Goal: Task Accomplishment & Management: Manage account settings

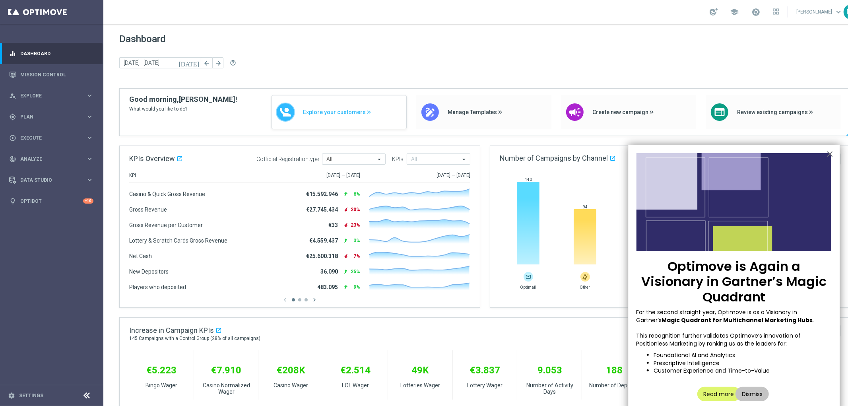
click at [331, 112] on span "Explore your customers" at bounding box center [352, 112] width 99 height 7
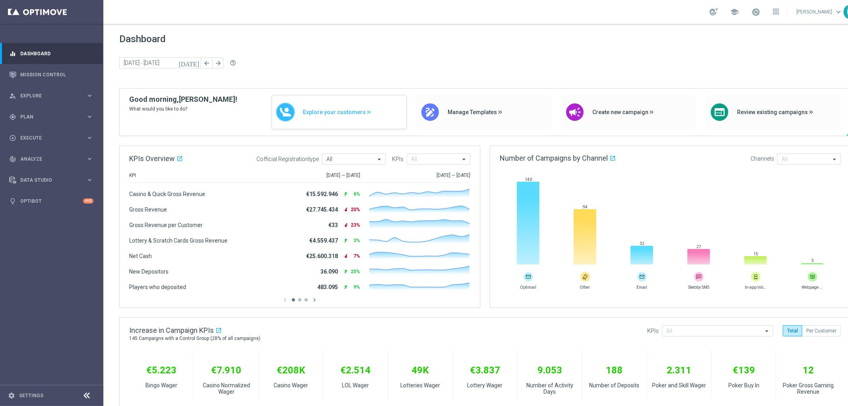
click at [342, 112] on span "Explore your customers" at bounding box center [352, 112] width 99 height 7
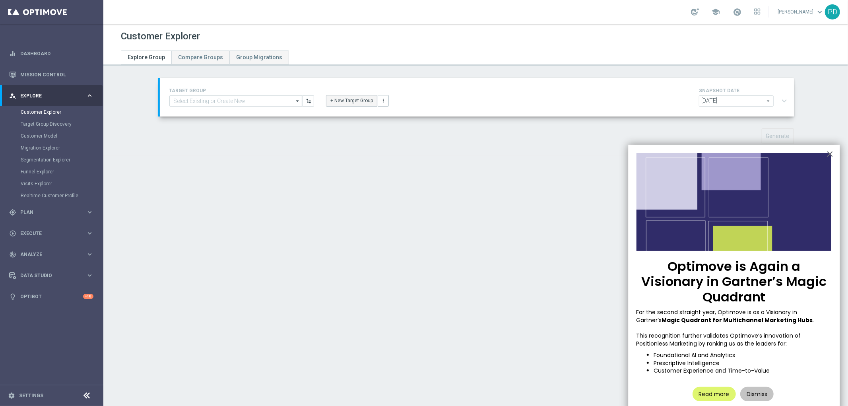
click at [339, 101] on button "+ New Target Group" at bounding box center [351, 100] width 51 height 11
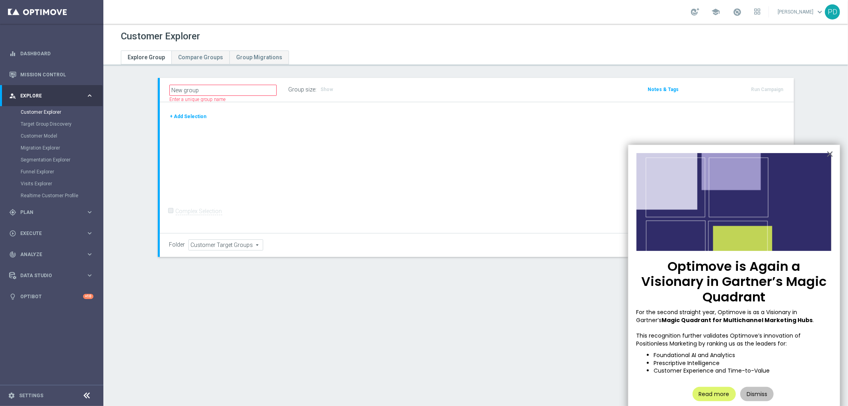
click at [198, 114] on button "+ Add Selection" at bounding box center [188, 116] width 38 height 9
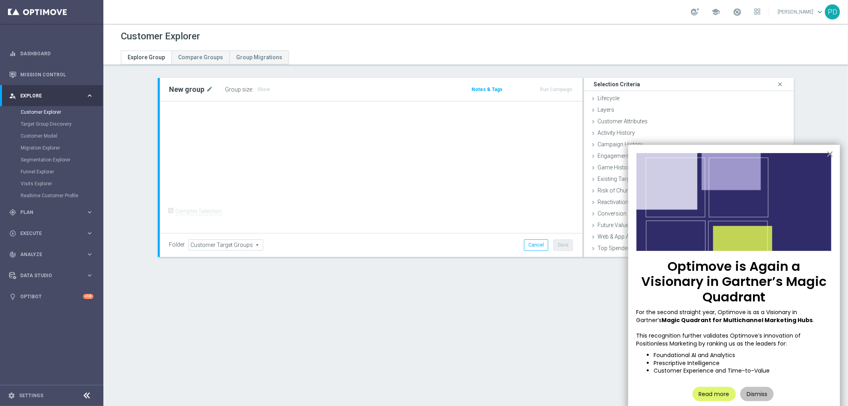
click at [831, 153] on button "×" at bounding box center [830, 153] width 8 height 13
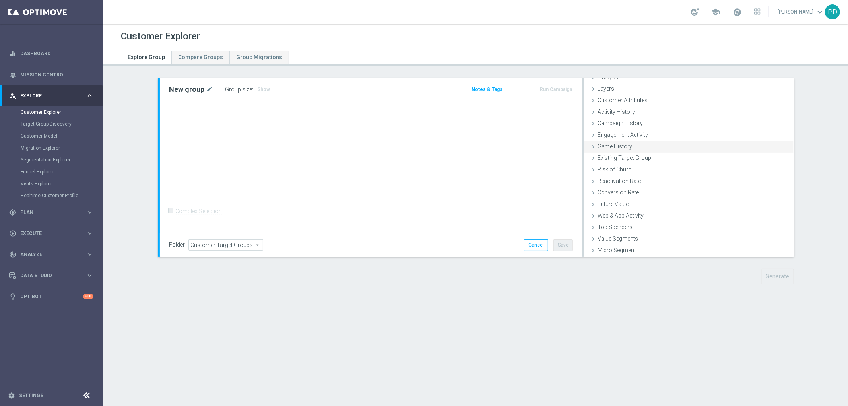
scroll to position [33, 0]
click at [620, 249] on span "Customer List" at bounding box center [614, 250] width 35 height 6
click at [640, 113] on span "Customer Attributes" at bounding box center [622, 112] width 50 height 6
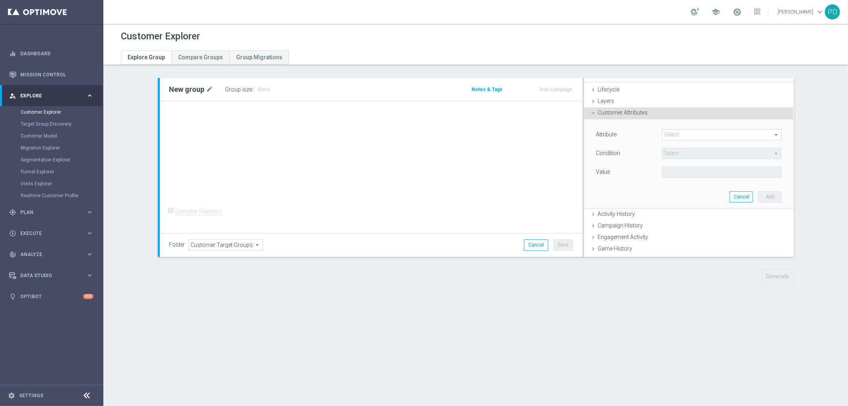
click at [669, 138] on span at bounding box center [721, 135] width 119 height 10
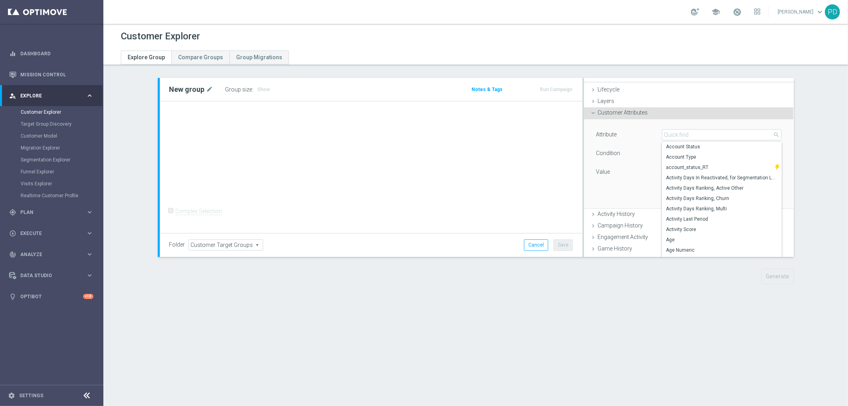
click at [672, 119] on div "Attribute Select arrow_drop_down search Account Status Account Type account_sta…" at bounding box center [689, 163] width 198 height 89
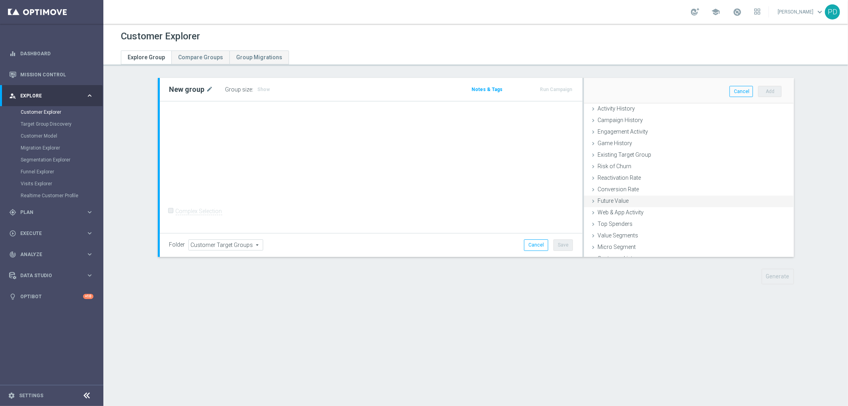
scroll to position [122, 0]
click at [626, 251] on span "Customer List" at bounding box center [614, 250] width 35 height 6
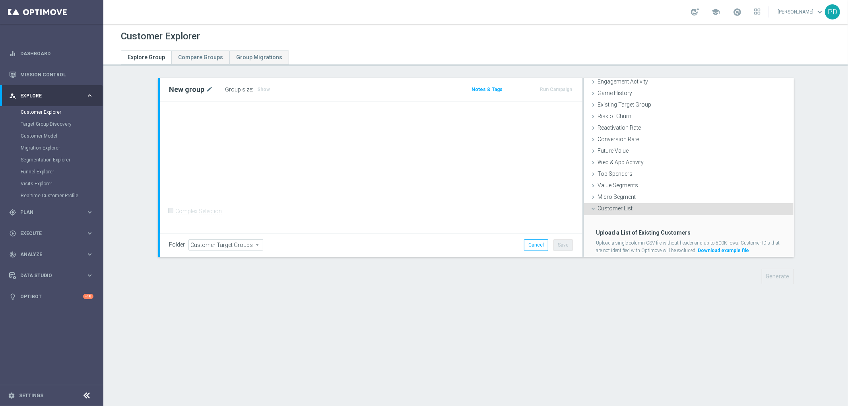
scroll to position [97, 0]
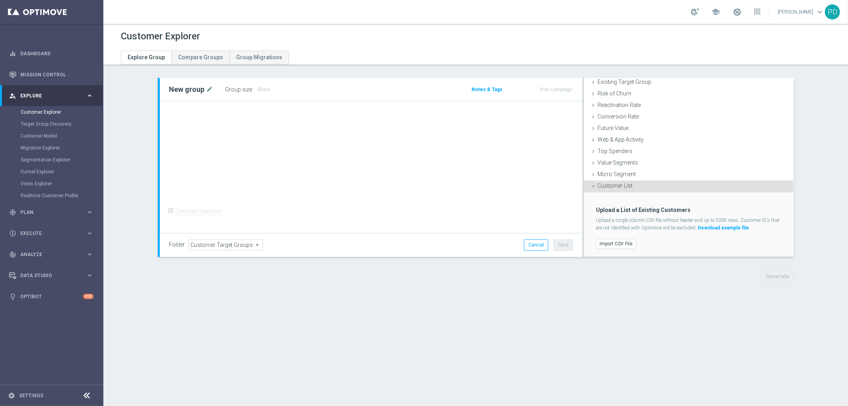
click at [722, 227] on link "Download example file" at bounding box center [723, 228] width 51 height 6
click at [615, 245] on label "Import CSV File" at bounding box center [616, 244] width 40 height 10
click at [0, 0] on input "Import CSV File" at bounding box center [0, 0] width 0 height 0
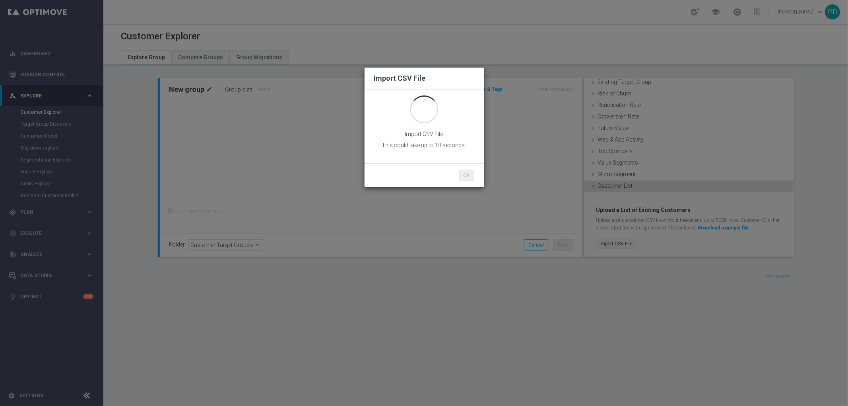
scroll to position [0, 0]
click at [467, 172] on button "OK" at bounding box center [466, 175] width 15 height 11
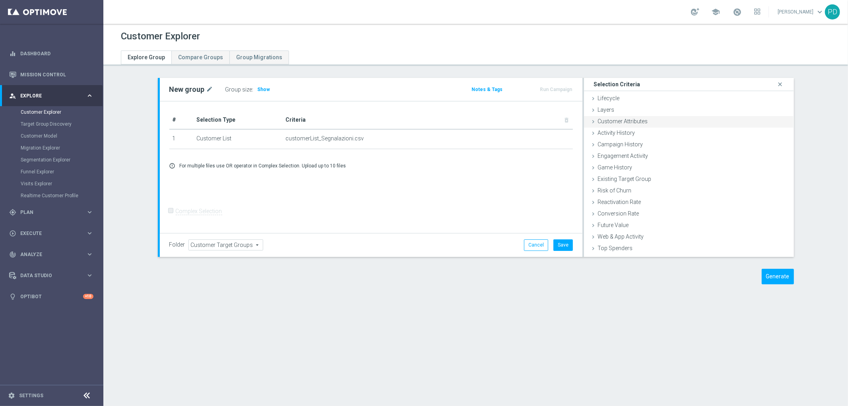
click at [626, 120] on span "Customer Attributes" at bounding box center [622, 121] width 50 height 6
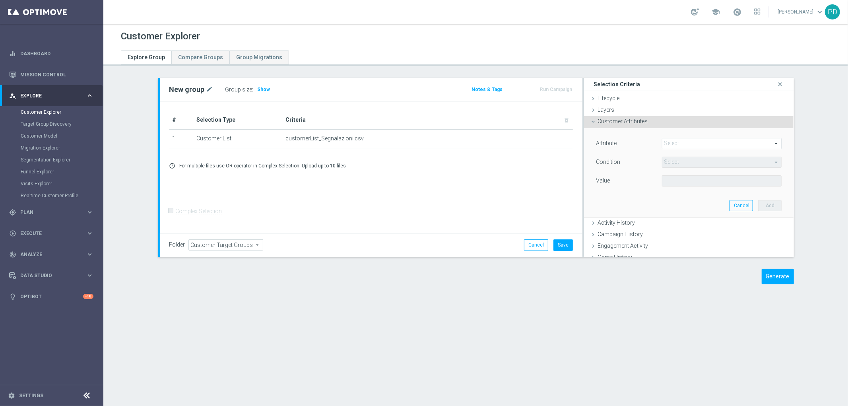
click at [698, 143] on span at bounding box center [721, 143] width 119 height 10
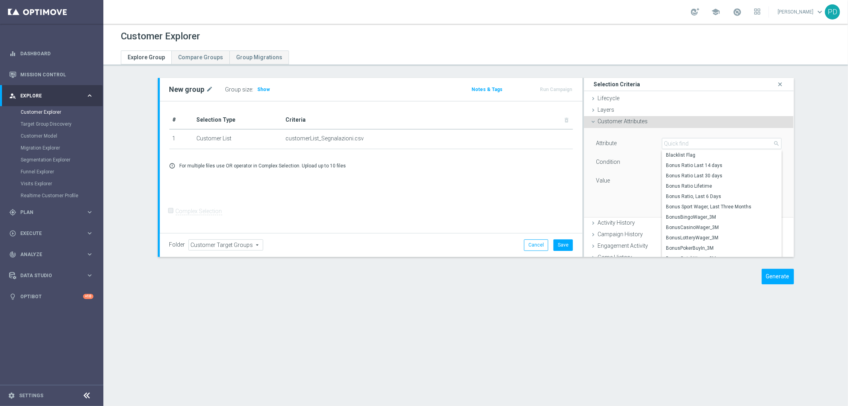
scroll to position [344, 0]
click at [560, 245] on button "Save" at bounding box center [562, 244] width 19 height 11
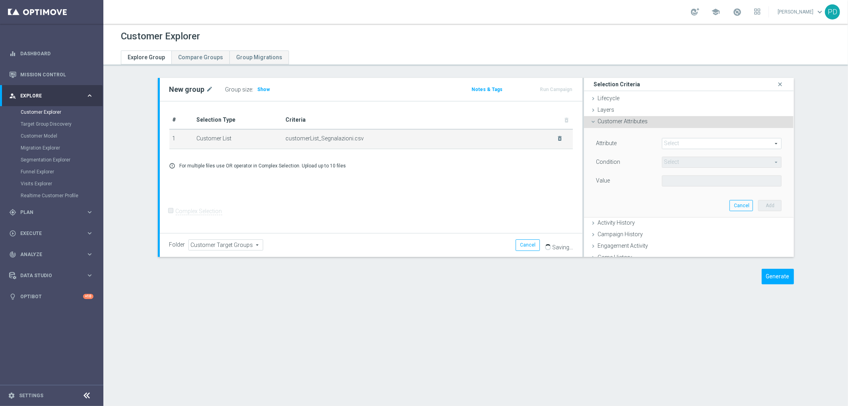
click at [363, 137] on span "customerList_Segnalazioni.csv" at bounding box center [416, 138] width 262 height 7
drag, startPoint x: 347, startPoint y: 138, endPoint x: 280, endPoint y: 141, distance: 66.9
click at [282, 141] on td "customerList_Segnalazioni.csv delete_forever" at bounding box center [427, 139] width 291 height 20
copy span "customerList_Segnalazioni"
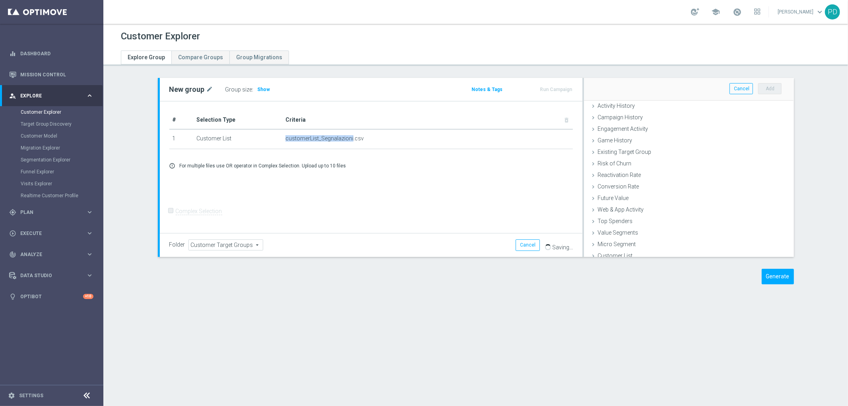
scroll to position [122, 0]
click at [528, 244] on button "Cancel" at bounding box center [528, 244] width 24 height 11
type input "Select"
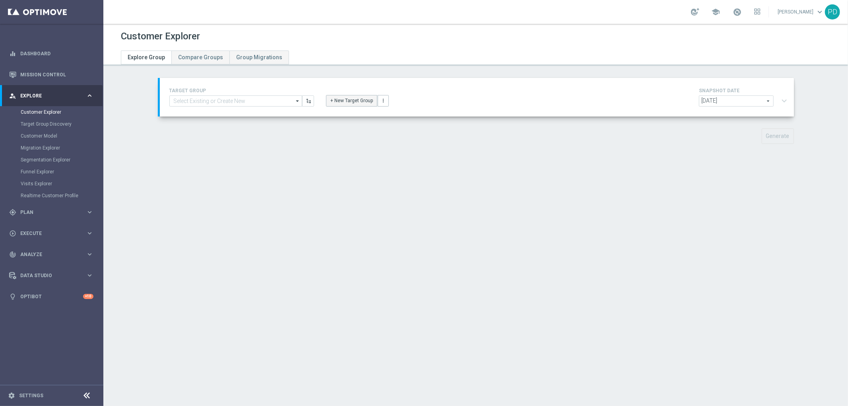
click at [346, 102] on button "+ New Target Group" at bounding box center [351, 100] width 51 height 11
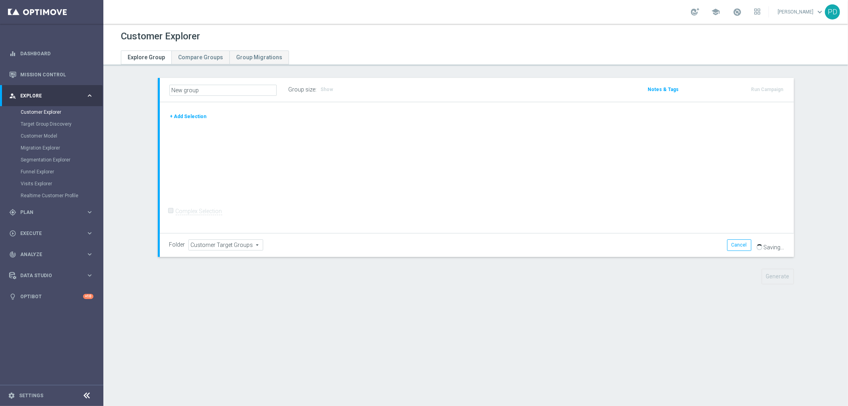
click at [185, 114] on button "+ Add Selection" at bounding box center [188, 116] width 38 height 9
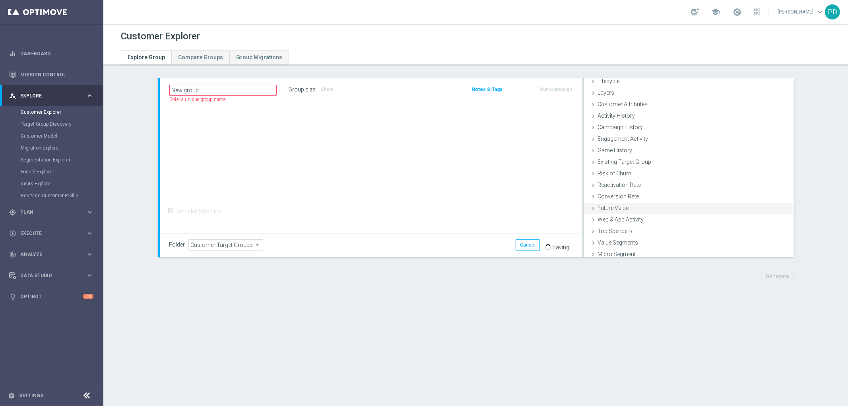
scroll to position [33, 0]
click at [634, 246] on div "Customer List done" at bounding box center [689, 251] width 210 height 12
click at [257, 89] on input "New group" at bounding box center [222, 90] width 107 height 11
drag, startPoint x: 257, startPoint y: 89, endPoint x: 158, endPoint y: 87, distance: 99.0
click at [158, 87] on div "New group Name length must be more than 2 characters Name length must be under …" at bounding box center [476, 167] width 636 height 179
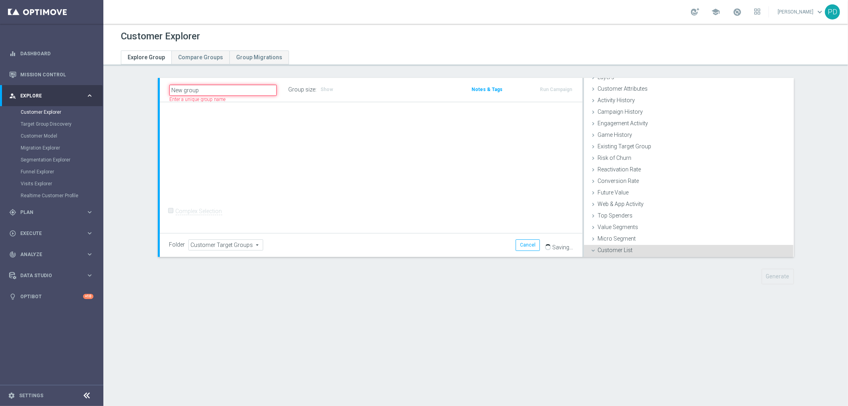
paste input "text"
click at [245, 90] on input "text" at bounding box center [222, 90] width 107 height 11
type input "Customer List Segnalazioni"
click at [425, 179] on div "+ Add Selection Complex Selection Invalid Expression" at bounding box center [371, 167] width 423 height 131
click at [687, 251] on div "Customer List done" at bounding box center [689, 251] width 210 height 12
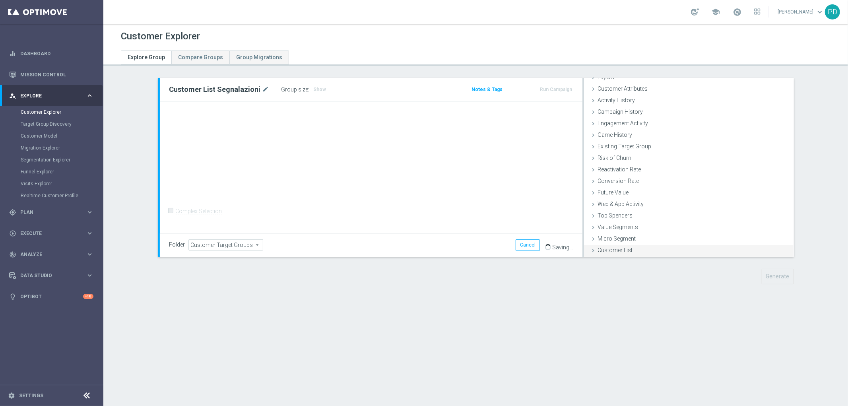
click at [601, 249] on span "Customer List" at bounding box center [614, 250] width 35 height 6
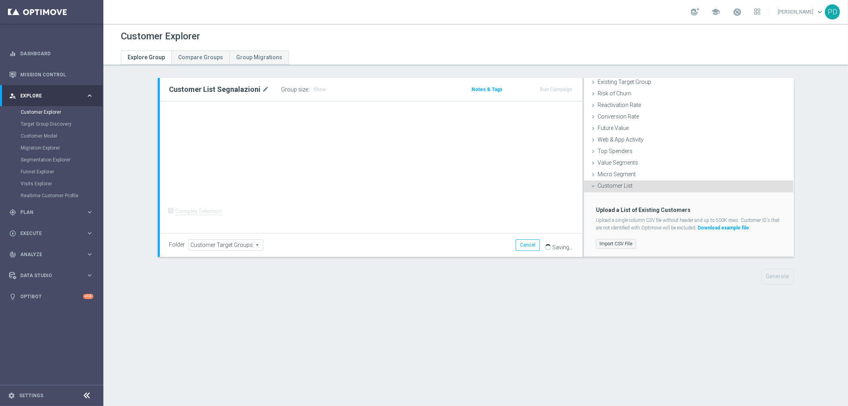
click at [614, 242] on label "Import CSV File" at bounding box center [616, 244] width 40 height 10
click at [0, 0] on input "Import CSV File" at bounding box center [0, 0] width 0 height 0
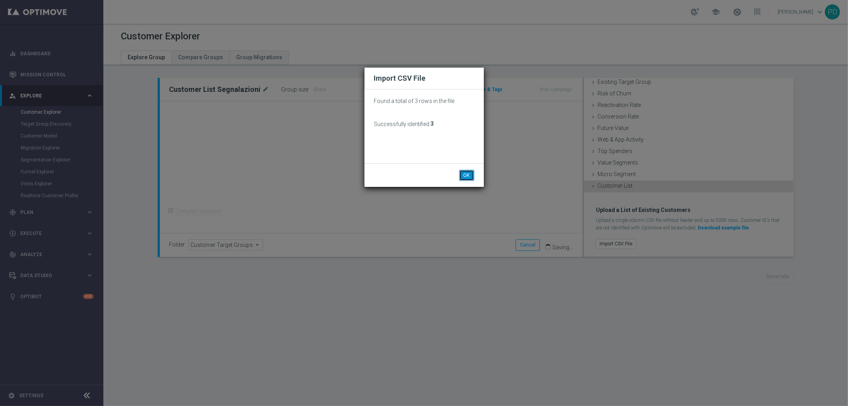
click at [463, 172] on button "OK" at bounding box center [466, 175] width 15 height 11
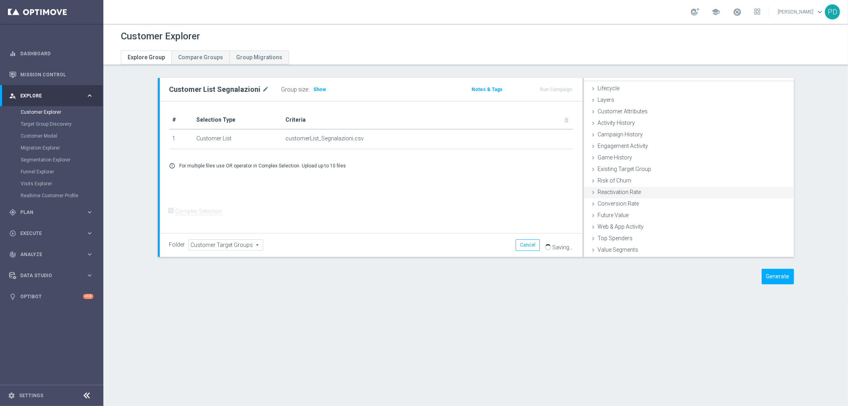
scroll to position [0, 0]
click at [655, 121] on div "Customer Attributes done" at bounding box center [689, 122] width 210 height 12
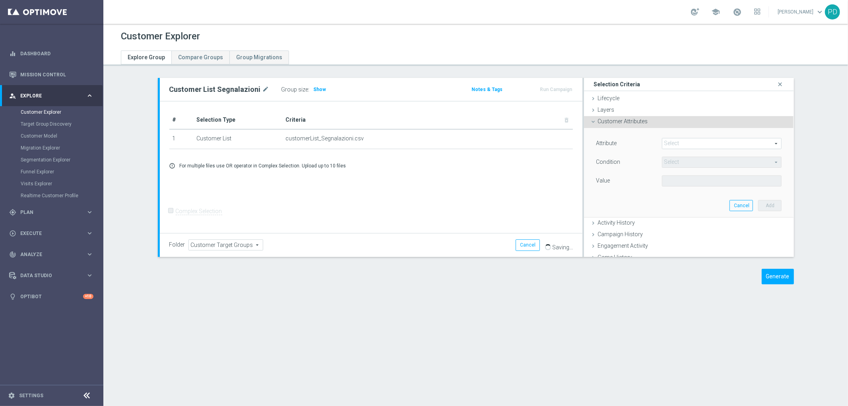
click at [655, 123] on div "Customer Attributes done" at bounding box center [689, 122] width 210 height 12
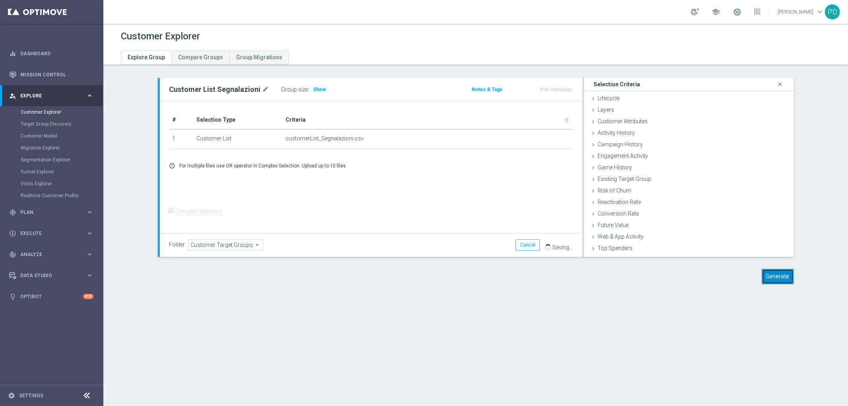
click at [776, 275] on button "Generate" at bounding box center [778, 277] width 32 height 16
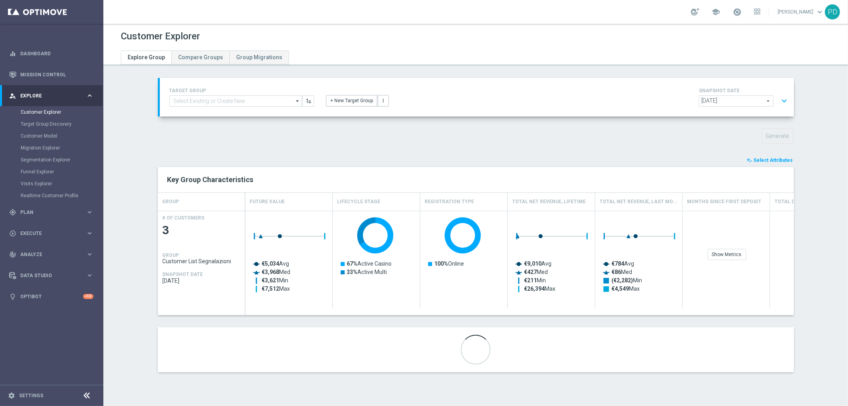
click at [766, 161] on span "Select Attributes" at bounding box center [773, 160] width 39 height 6
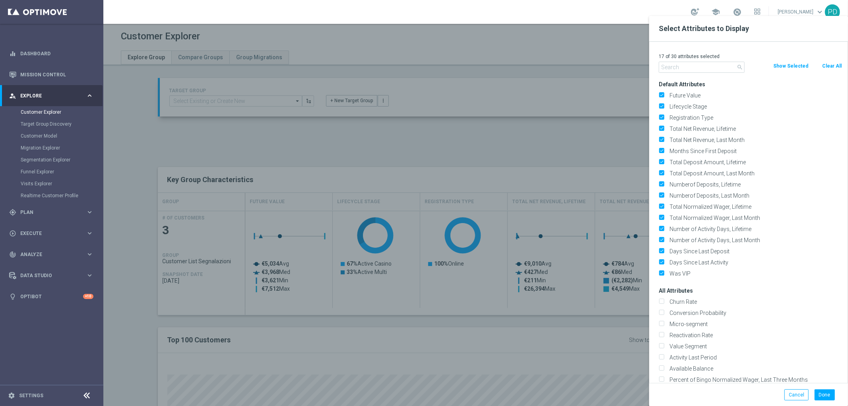
click at [831, 67] on button "Clear All" at bounding box center [831, 66] width 21 height 9
checkbox input "false"
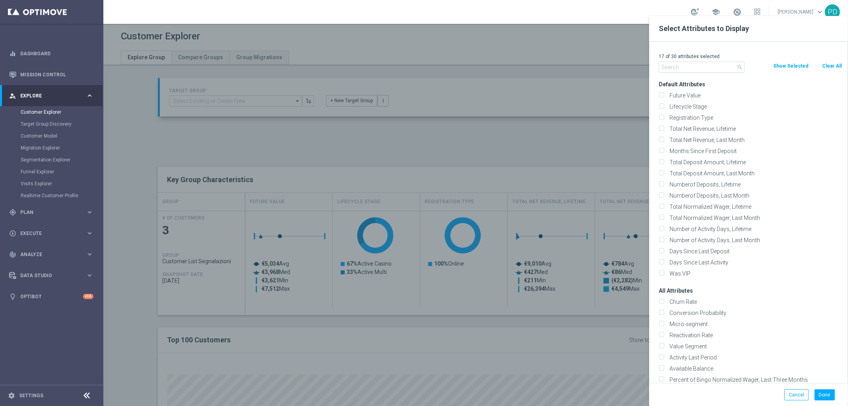
checkbox input "false"
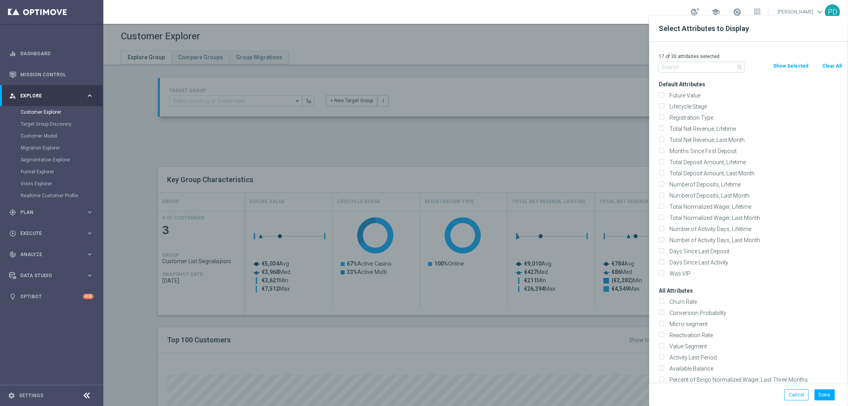
checkbox input "false"
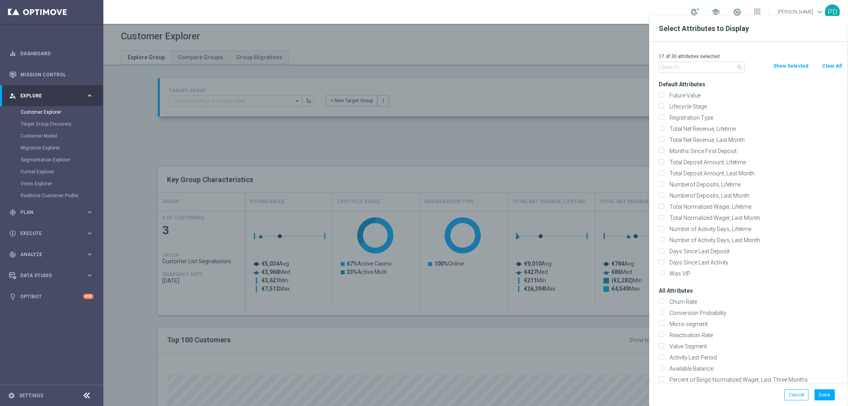
checkbox input "false"
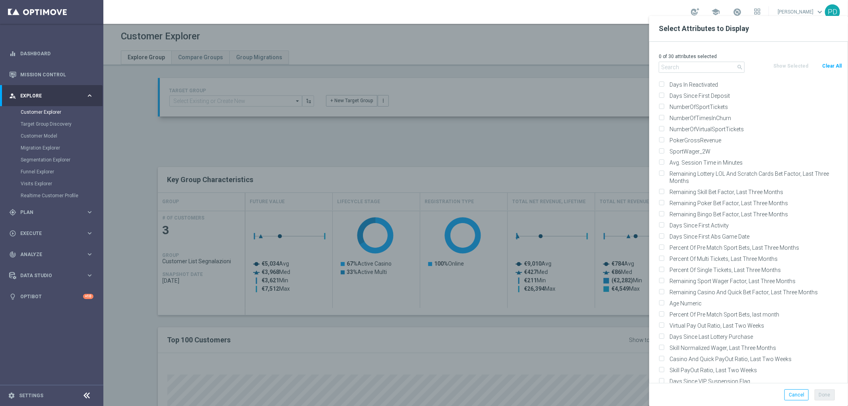
scroll to position [1369, 0]
click at [718, 65] on input "text" at bounding box center [702, 67] width 86 height 11
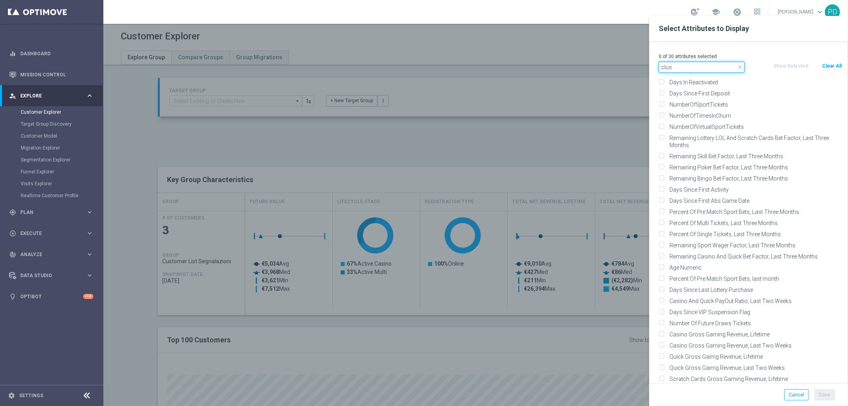
scroll to position [0, 0]
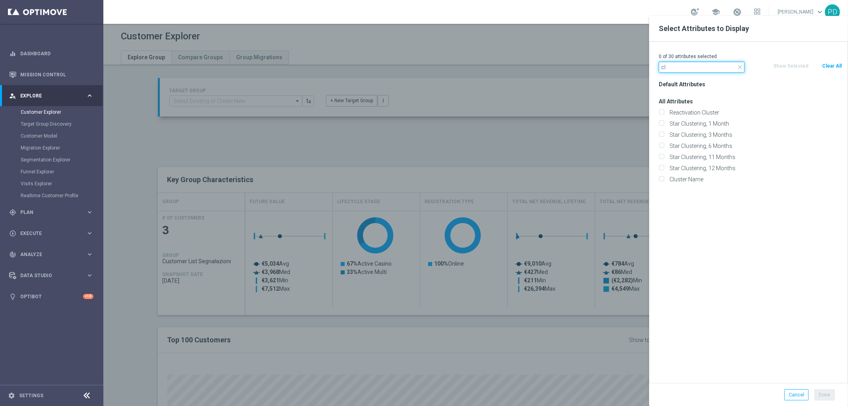
type input "c"
type input "man"
click at [661, 112] on input "CMANAGEMENT" at bounding box center [661, 113] width 5 height 5
checkbox input "true"
drag, startPoint x: 684, startPoint y: 69, endPoint x: 657, endPoint y: 67, distance: 27.9
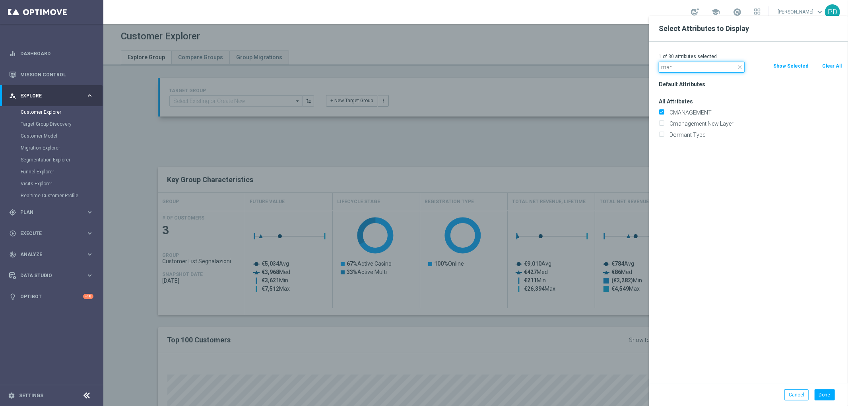
click at [657, 67] on div "close man" at bounding box center [702, 67] width 98 height 11
type input "off"
click at [667, 111] on label "COFFICIAL" at bounding box center [754, 112] width 175 height 7
click at [664, 111] on input "COFFICIAL" at bounding box center [661, 113] width 5 height 5
checkbox input "true"
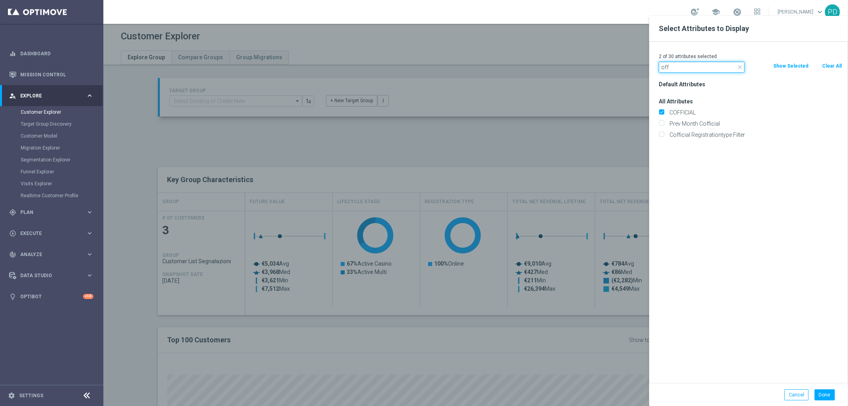
drag, startPoint x: 683, startPoint y: 70, endPoint x: 661, endPoint y: 69, distance: 21.5
click at [661, 69] on input "off" at bounding box center [702, 67] width 86 height 11
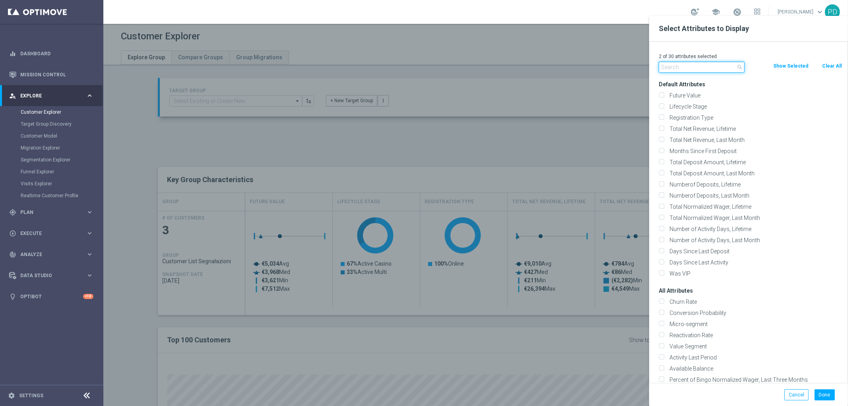
type input "g"
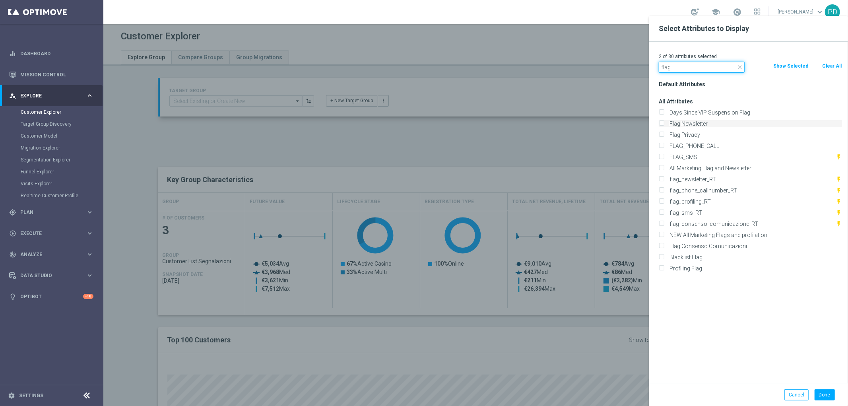
type input "flag"
click at [662, 123] on input "Flag Newsletter" at bounding box center [661, 124] width 5 height 5
checkbox input "true"
click at [667, 131] on label "Flag Privacy" at bounding box center [754, 134] width 175 height 7
click at [662, 133] on input "Flag Privacy" at bounding box center [661, 135] width 5 height 5
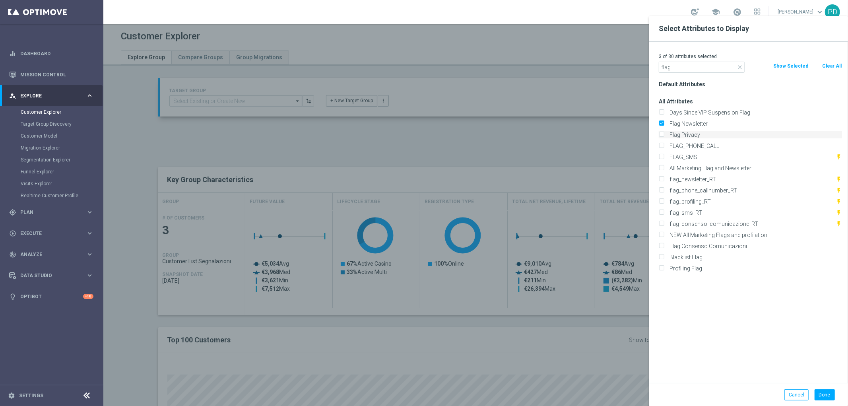
checkbox input "true"
click at [663, 144] on input "FLAG_PHONE_CALL" at bounding box center [661, 146] width 5 height 5
checkbox input "true"
click at [662, 156] on input "FLAG_SMS" at bounding box center [661, 157] width 5 height 5
checkbox input "true"
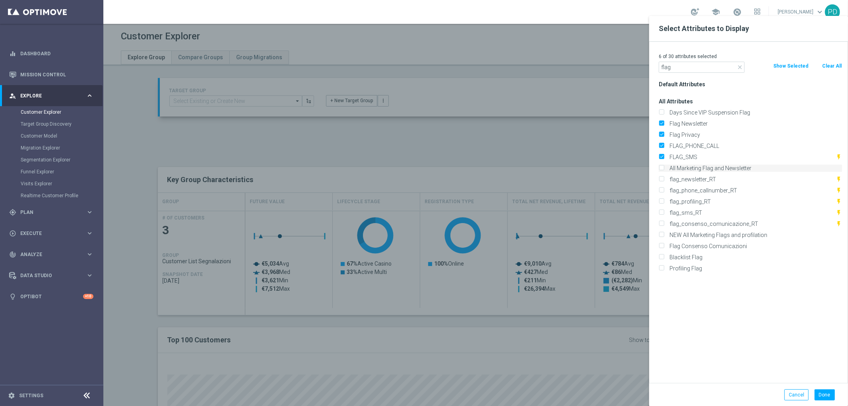
click at [661, 169] on input "All Marketing Flag and Newsletter" at bounding box center [661, 169] width 5 height 5
checkbox input "true"
click at [663, 233] on input "NEW All Marketing Flags and profilation" at bounding box center [661, 235] width 5 height 5
checkbox input "true"
click at [661, 245] on input "Flag Consenso Comunicazioni" at bounding box center [661, 246] width 5 height 5
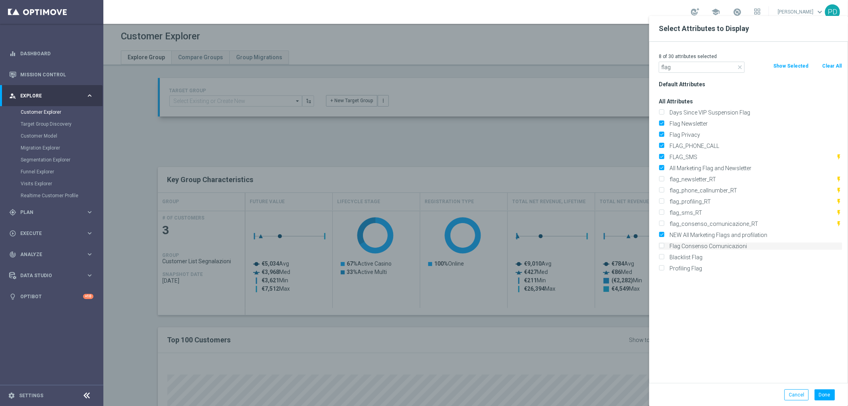
checkbox input "true"
click at [661, 257] on input "Blacklist Flag" at bounding box center [661, 258] width 5 height 5
checkbox input "true"
click at [661, 269] on input "Profiling Flag" at bounding box center [661, 269] width 5 height 5
checkbox input "true"
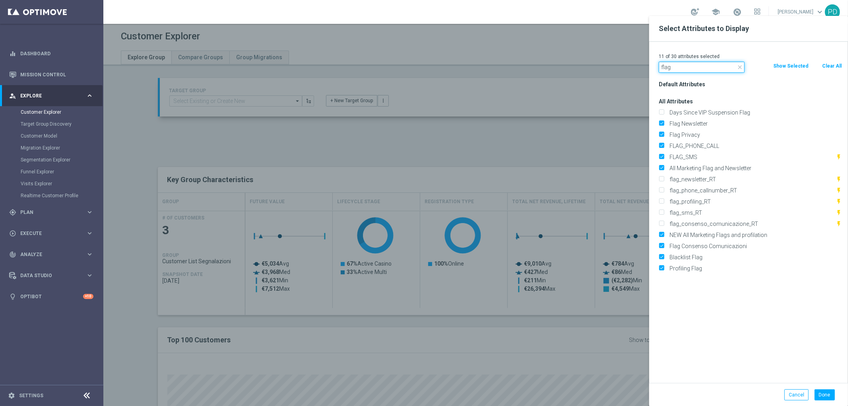
drag, startPoint x: 680, startPoint y: 69, endPoint x: 658, endPoint y: 69, distance: 22.7
click at [658, 69] on div "close flag" at bounding box center [702, 67] width 98 height 11
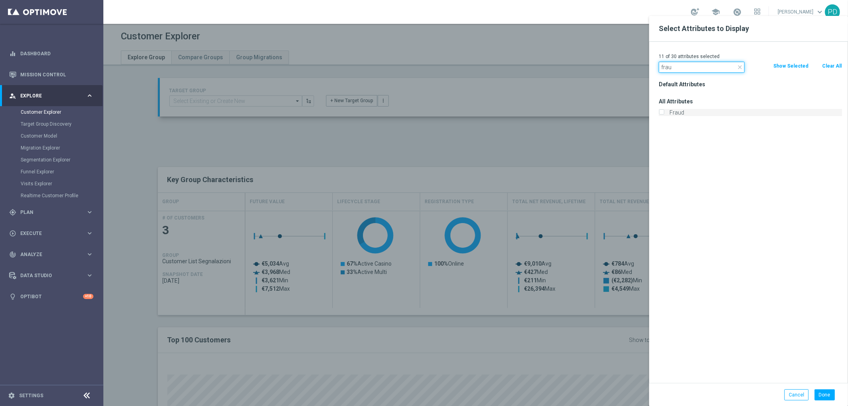
type input "frau"
click at [661, 112] on input "Fraud" at bounding box center [661, 113] width 5 height 5
checkbox input "true"
drag, startPoint x: 674, startPoint y: 67, endPoint x: 659, endPoint y: 68, distance: 15.1
click at [659, 68] on input "frau" at bounding box center [702, 67] width 86 height 11
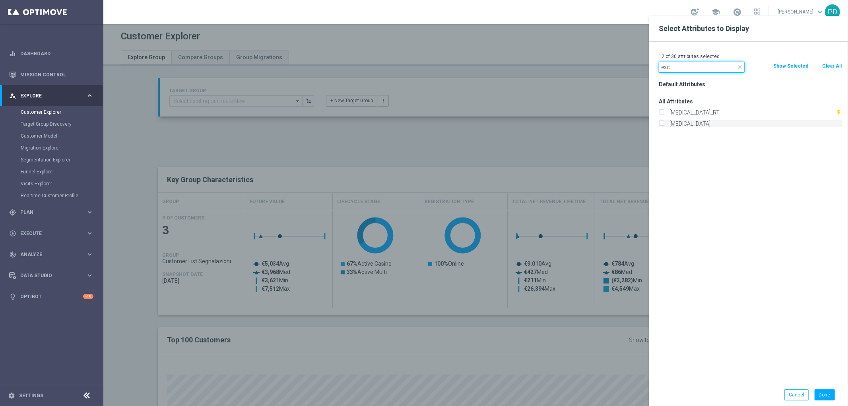
type input "exc"
click at [661, 122] on input "[MEDICAL_DATA]" at bounding box center [661, 124] width 5 height 5
checkbox input "true"
drag, startPoint x: 680, startPoint y: 70, endPoint x: 661, endPoint y: 69, distance: 19.5
click at [661, 69] on input "exc" at bounding box center [702, 67] width 86 height 11
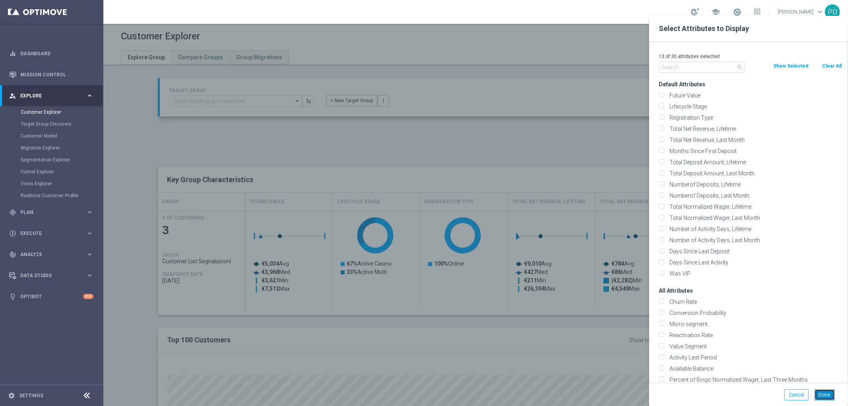
click at [828, 395] on button "Done" at bounding box center [824, 394] width 20 height 11
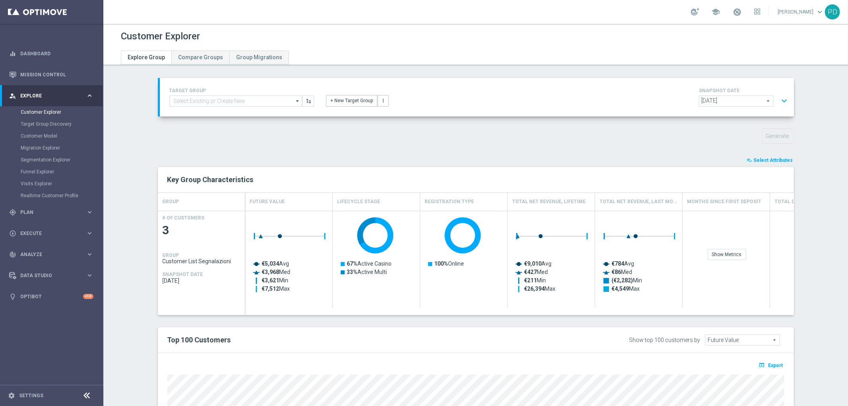
type input "Search"
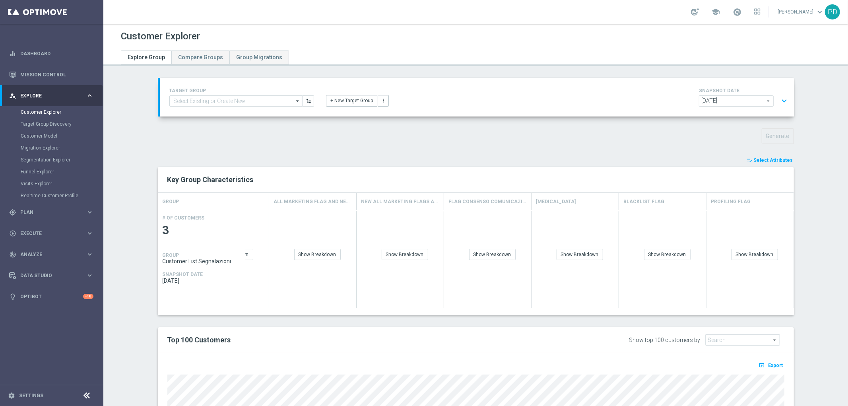
click at [777, 157] on span "Select Attributes" at bounding box center [773, 160] width 39 height 6
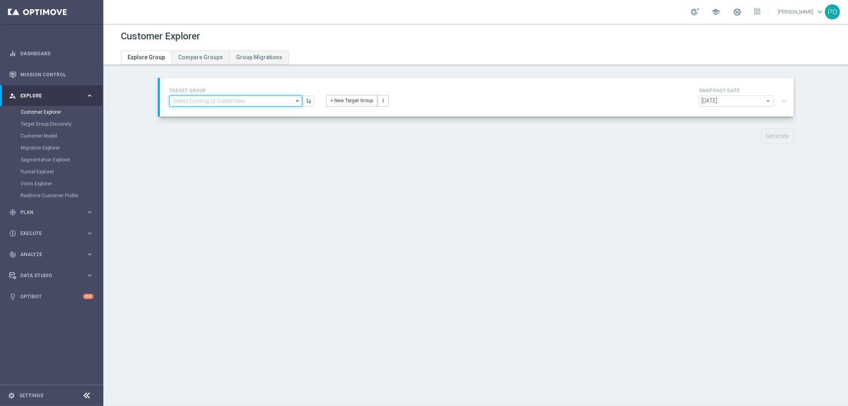
click at [241, 100] on input at bounding box center [235, 100] width 133 height 11
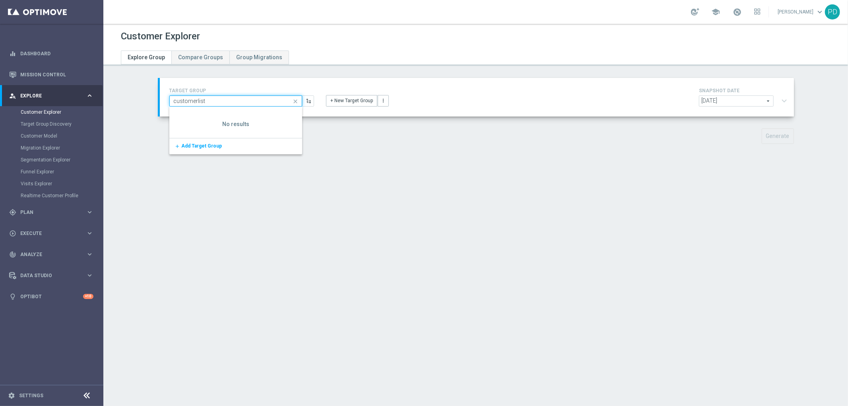
type input "customerlist"
click at [215, 102] on input "customerlist" at bounding box center [235, 100] width 133 height 11
drag, startPoint x: 205, startPoint y: 100, endPoint x: 166, endPoint y: 116, distance: 42.4
click at [169, 107] on div "customerlist close Show Selected 0 of 5080 add Add Target Group to" at bounding box center [235, 100] width 133 height 11
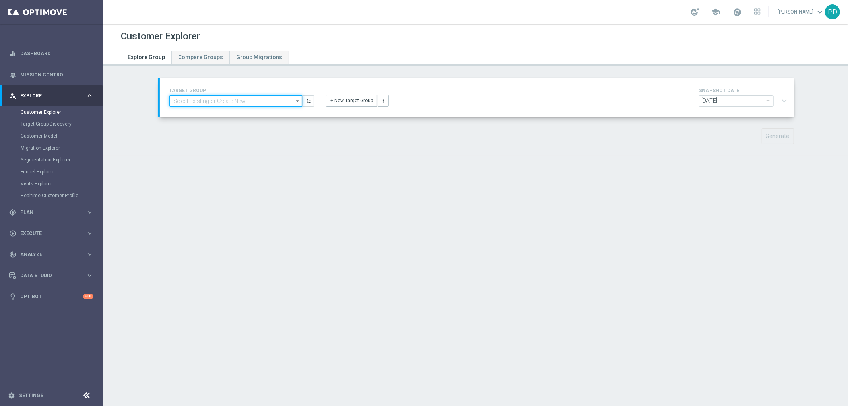
click at [199, 98] on input at bounding box center [235, 100] width 133 height 11
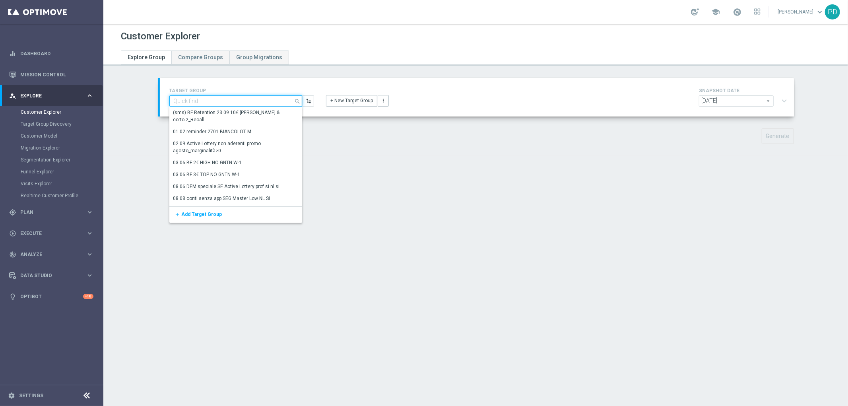
paste input "customerList_Segnalazioni"
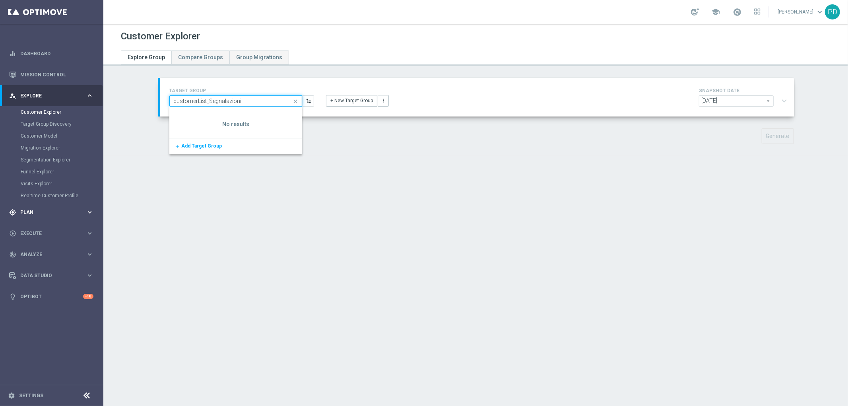
type input "customerList_Segnalazioni"
click at [37, 228] on div "play_circle_outline Execute keyboard_arrow_right" at bounding box center [51, 233] width 103 height 21
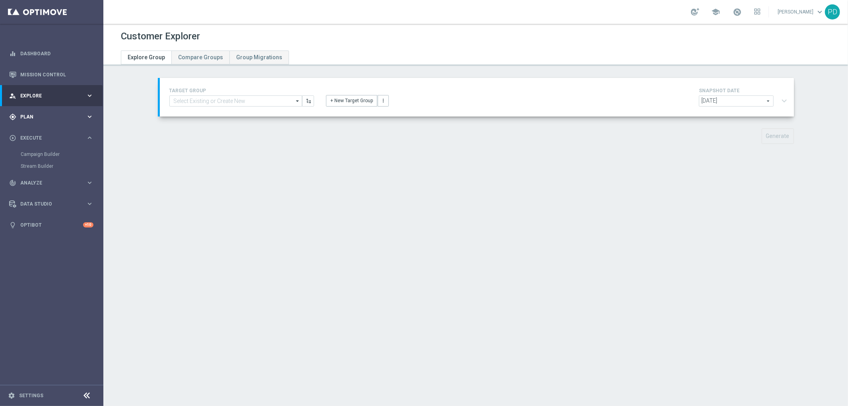
click at [77, 112] on div "gps_fixed Plan keyboard_arrow_right" at bounding box center [51, 116] width 103 height 21
click at [41, 132] on link "Target Groups" at bounding box center [52, 133] width 62 height 6
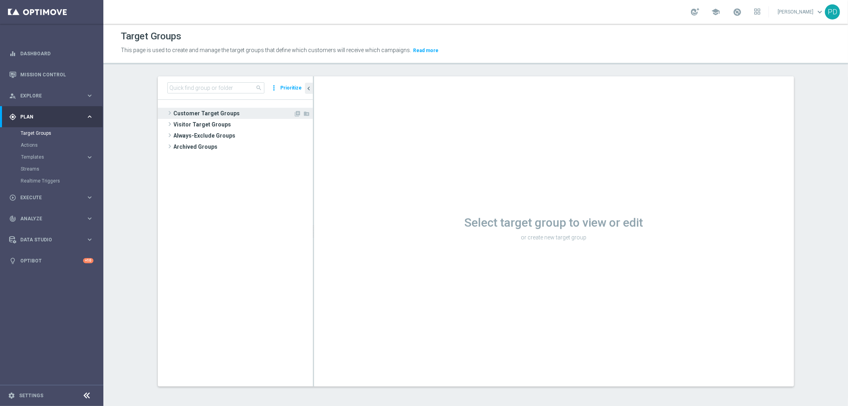
click at [223, 116] on span "Customer Target Groups" at bounding box center [234, 113] width 120 height 11
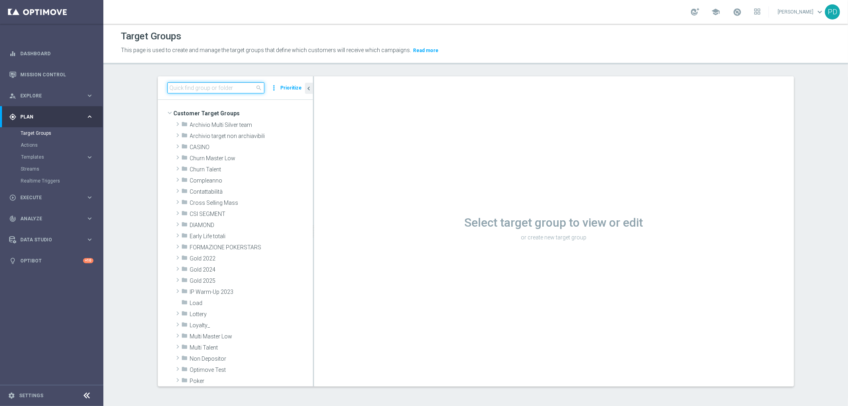
click at [221, 88] on input at bounding box center [215, 87] width 97 height 11
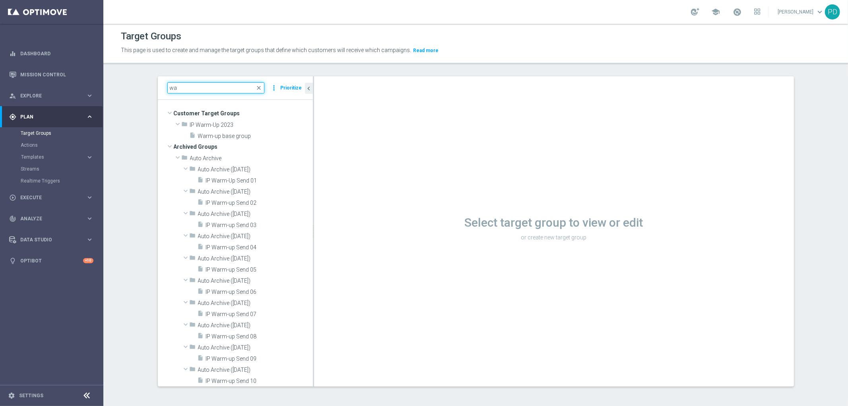
type input "w"
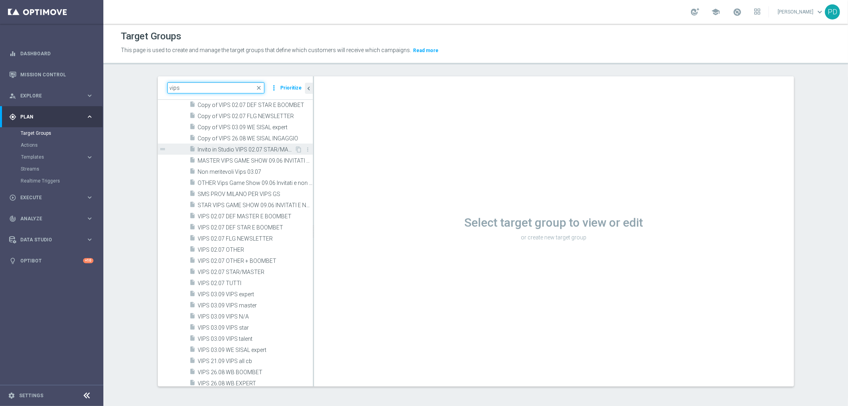
scroll to position [1016, 0]
type input "vips"
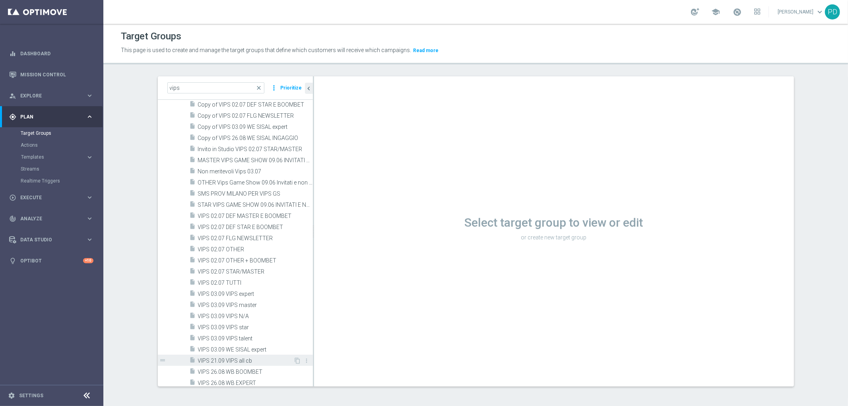
click at [239, 361] on span "VIPS 21.09 VIPS all cb" at bounding box center [246, 360] width 96 height 7
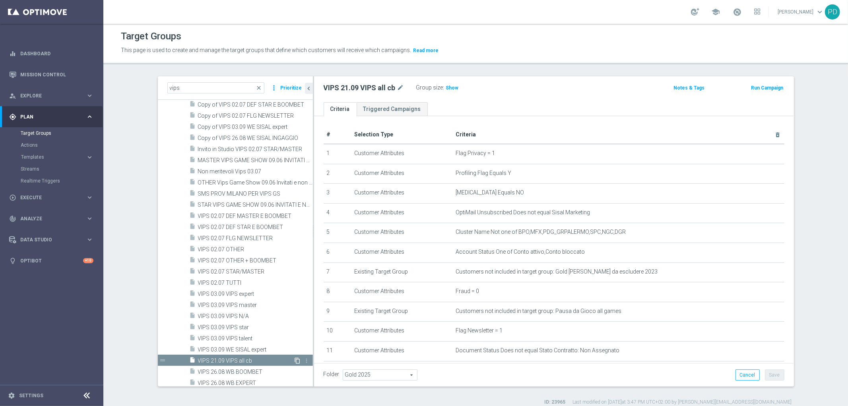
click at [295, 359] on icon "content_copy" at bounding box center [298, 360] width 6 height 6
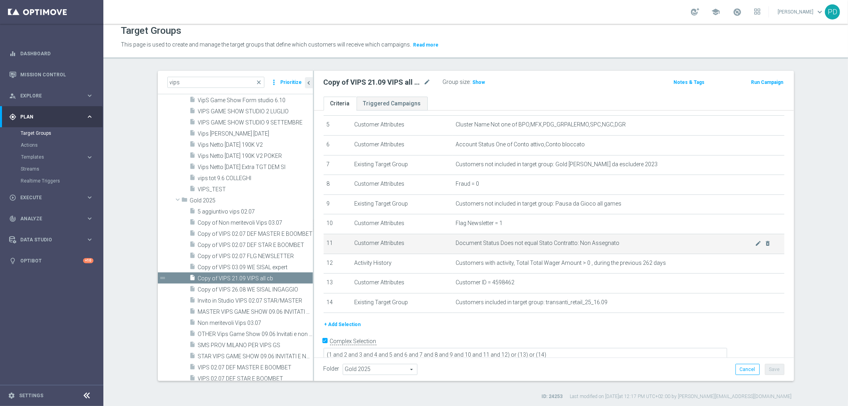
scroll to position [7, 0]
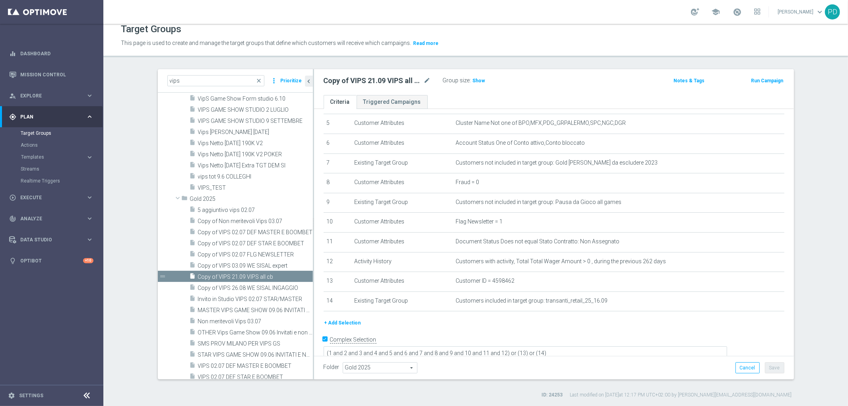
click at [337, 318] on button "+ Add Selection" at bounding box center [343, 322] width 38 height 9
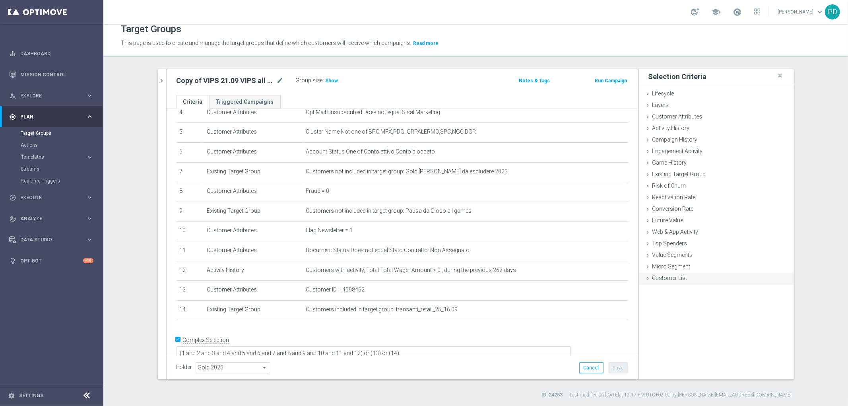
click at [655, 279] on span "Customer List" at bounding box center [669, 278] width 35 height 6
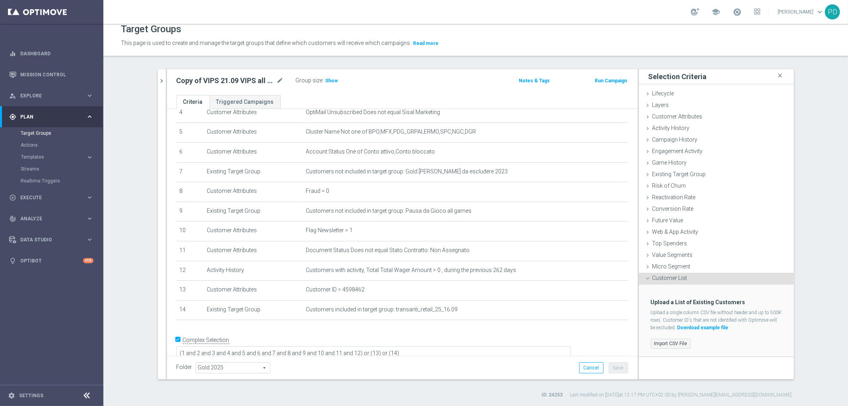
click at [664, 342] on label "Import CSV File" at bounding box center [671, 344] width 40 height 10
click at [0, 0] on input "Import CSV File" at bounding box center [0, 0] width 0 height 0
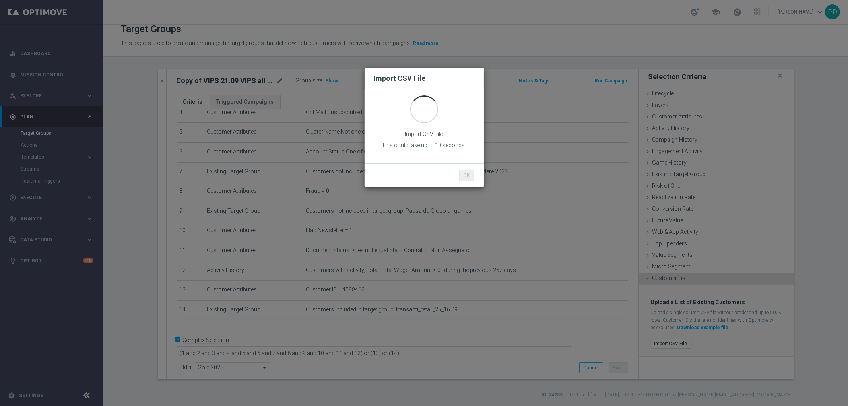
scroll to position [0, 0]
click at [465, 172] on button "OK" at bounding box center [466, 175] width 15 height 11
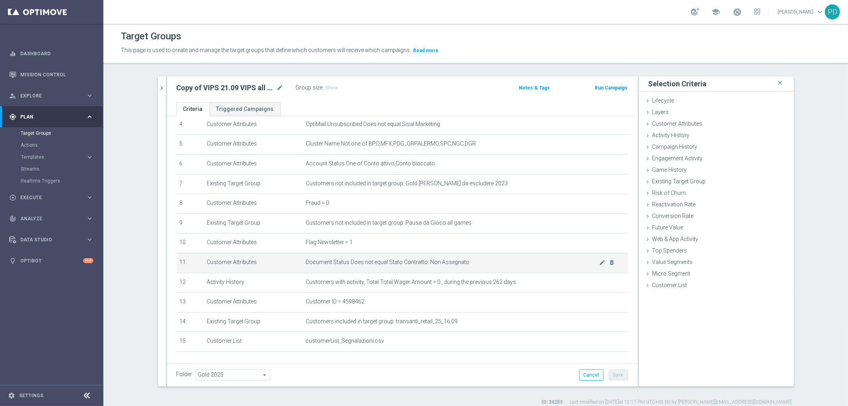
scroll to position [126, 0]
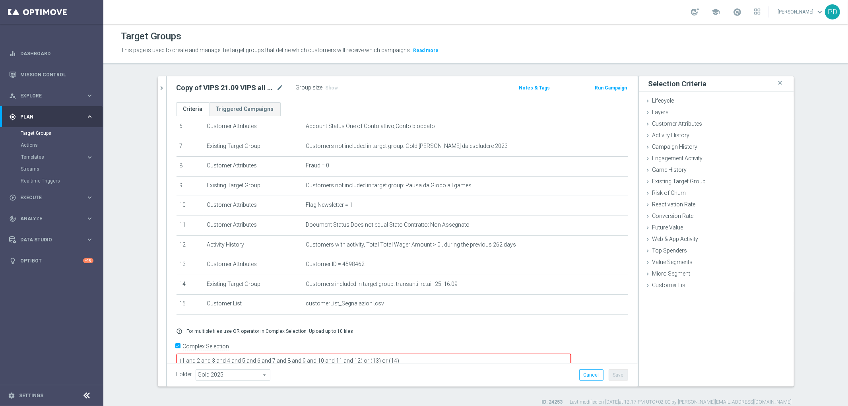
click at [411, 354] on textarea "(1 and 2 and 3 and 4 and 5 and 6 and 7 and 8 and 9 and 10 and 11 and 12) or (13…" at bounding box center [373, 361] width 394 height 14
type textarea "(1 and 2 and 3 and 4 and 5 and 6 and 7 and 8 and 9 and 10 and 11 and 12 and 15)…"
click at [326, 86] on span "Show" at bounding box center [332, 88] width 13 height 6
click at [620, 376] on button "Save" at bounding box center [618, 374] width 19 height 11
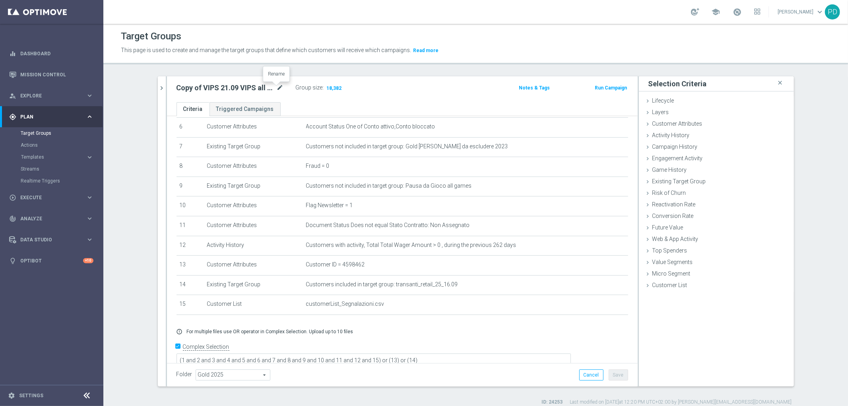
click at [277, 89] on icon "mode_edit" at bounding box center [280, 88] width 7 height 10
type input "Conti segnalazioni VipS Game Show"
click at [476, 93] on div "Conti segnalazioni VipS Game Show Group size : 18,382 Notes & Tags Run Campaign" at bounding box center [402, 88] width 463 height 13
click at [615, 377] on button "Save" at bounding box center [618, 374] width 19 height 11
drag, startPoint x: 174, startPoint y: 85, endPoint x: 267, endPoint y: 89, distance: 93.5
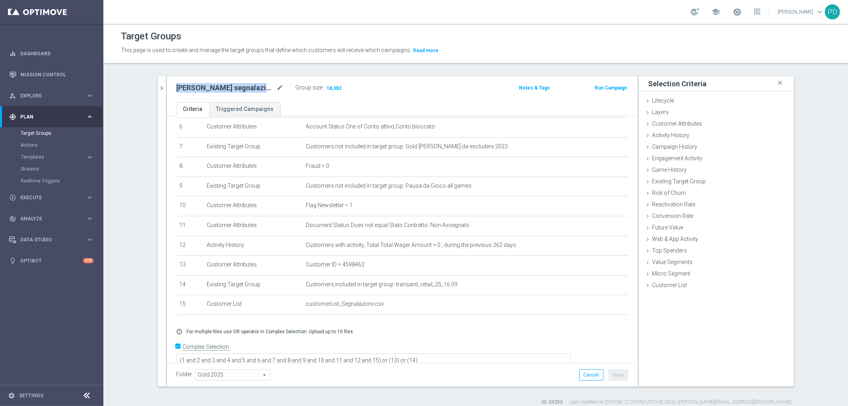
click at [267, 89] on h2 "Conti segnalazioni VipS Game Show" at bounding box center [225, 88] width 99 height 10
copy h2 "Conti segnalazioni VipS Gam"
